Goal: Task Accomplishment & Management: Manage account settings

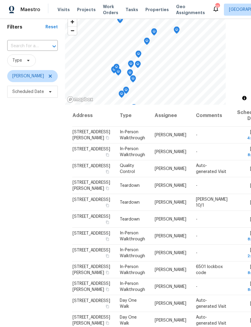
scroll to position [22, 0]
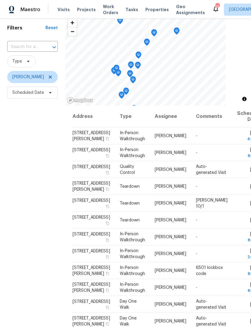
click at [0, 0] on icon at bounding box center [0, 0] width 0 height 0
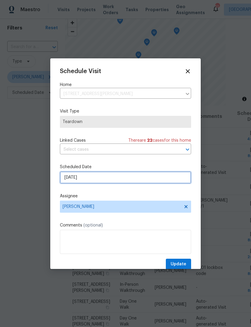
click at [114, 179] on input "[DATE]" at bounding box center [125, 178] width 131 height 12
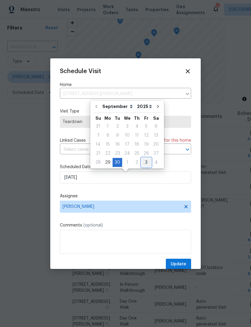
click at [146, 164] on div "3" at bounding box center [147, 162] width 10 height 8
type input "[DATE]"
select select "9"
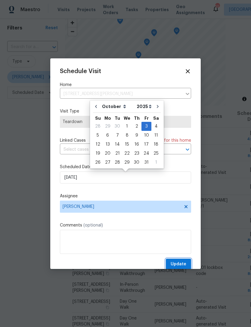
click at [185, 264] on span "Update" at bounding box center [179, 265] width 16 height 8
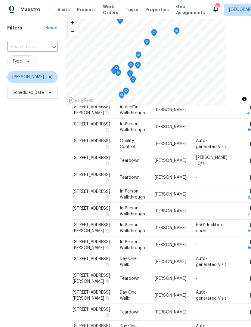
scroll to position [26, 0]
click at [0, 0] on icon at bounding box center [0, 0] width 0 height 0
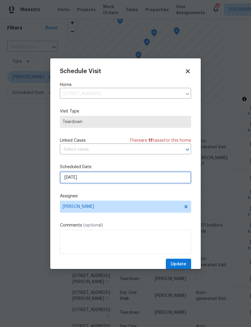
click at [133, 180] on input "[DATE]" at bounding box center [125, 178] width 131 height 12
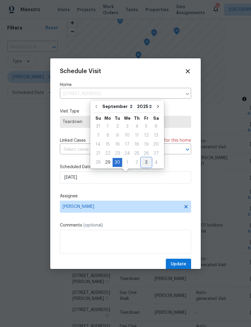
click at [145, 163] on div "3" at bounding box center [147, 162] width 10 height 8
type input "[DATE]"
select select "9"
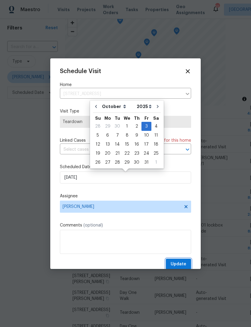
click at [188, 266] on button "Update" at bounding box center [178, 264] width 25 height 11
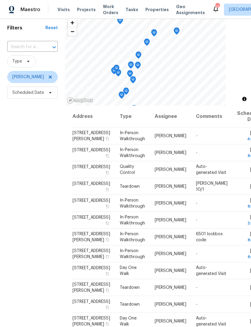
scroll to position [0, 0]
